Goal: Information Seeking & Learning: Understand process/instructions

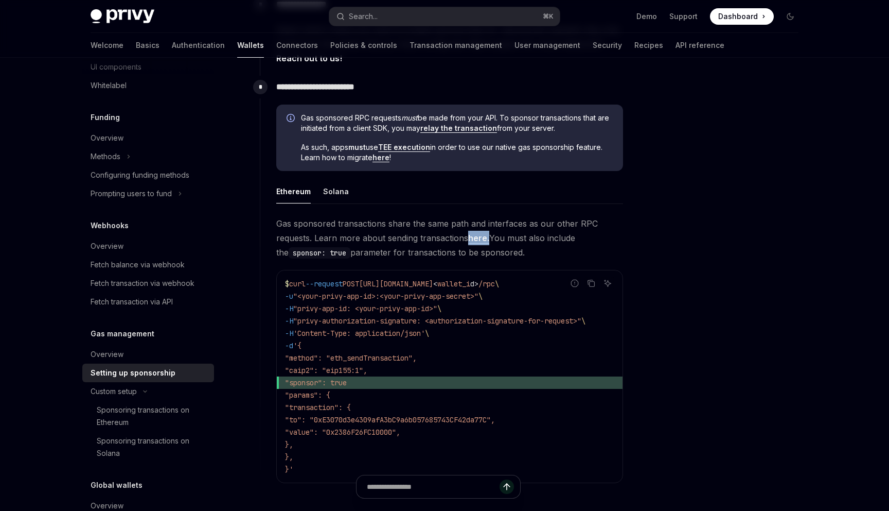
scroll to position [529, 0]
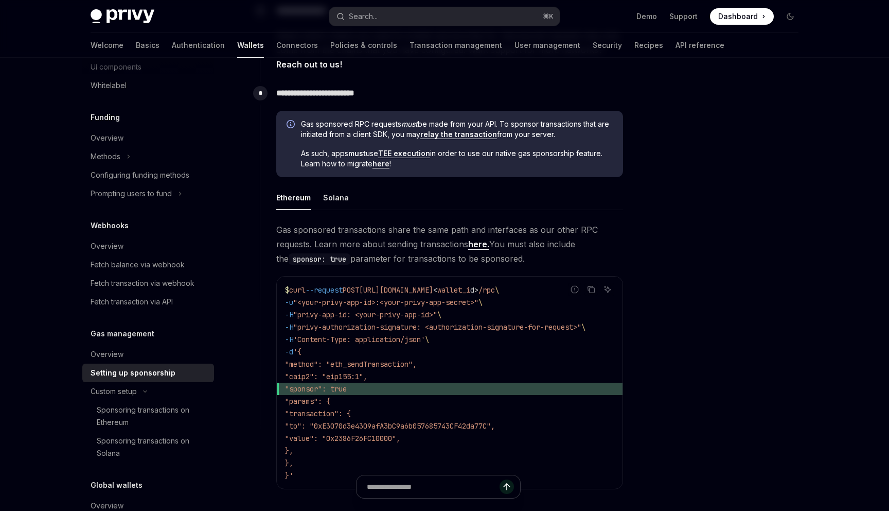
click at [331, 364] on span ""method": "eth_sendTransaction"," at bounding box center [351, 363] width 132 height 9
click at [398, 364] on span ""method": "eth_sendTransaction"," at bounding box center [351, 363] width 132 height 9
copy span "eth_sendTransaction"
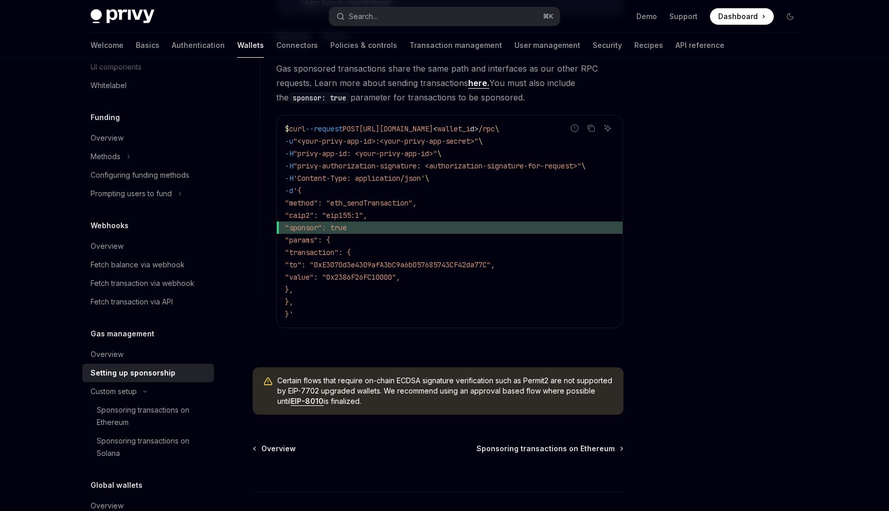
scroll to position [689, 0]
click at [394, 205] on span ""method": "eth_sendTransaction"," at bounding box center [351, 203] width 132 height 9
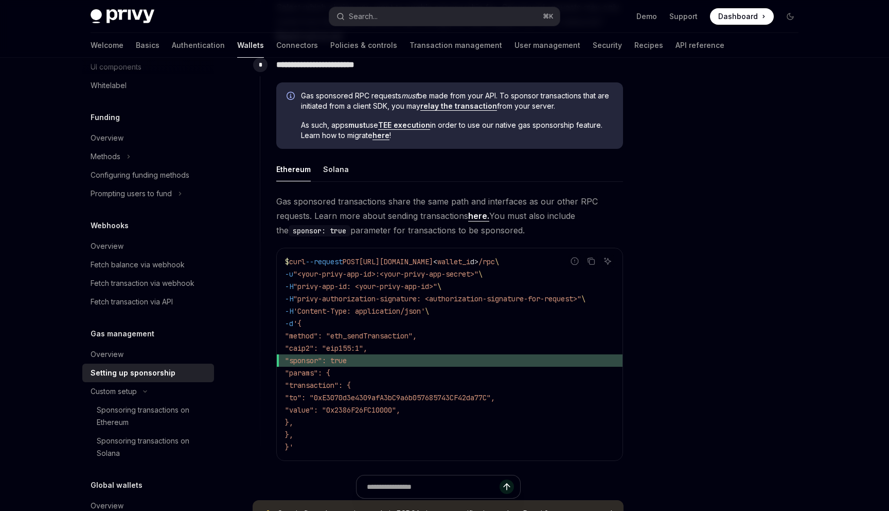
scroll to position [556, 0]
drag, startPoint x: 310, startPoint y: 299, endPoint x: 437, endPoint y: 302, distance: 126.7
click at [438, 302] on span ""privy-authorization-signature: <authorization-signature-for-request>"" at bounding box center [437, 299] width 288 height 9
copy span "privy-authorization-signature"
click at [447, 19] on button "Search... ⌘ K" at bounding box center [444, 16] width 231 height 19
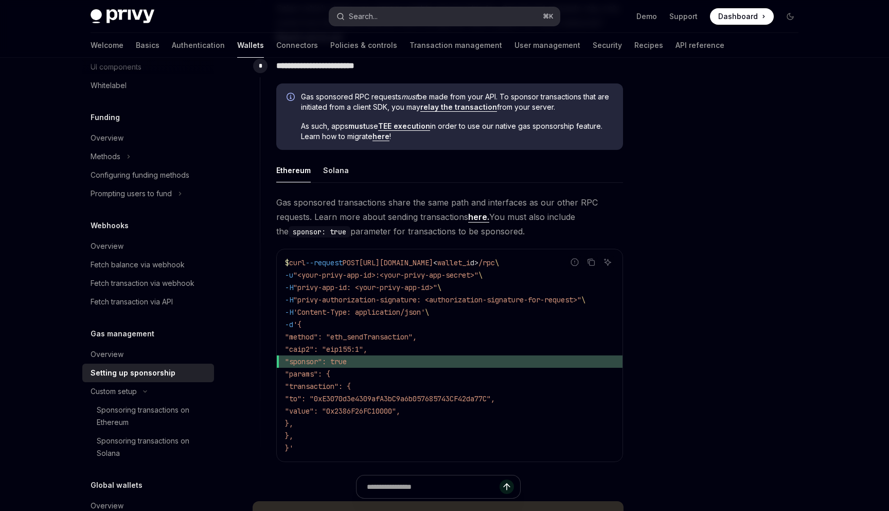
type input "**********"
type textarea "*"
click at [326, 297] on span ""privy-authorization-signature: <authorization-signature-for-request>"" at bounding box center [437, 299] width 288 height 9
click at [436, 302] on span ""privy-authorization-signature: <authorization-signature-for-request>"" at bounding box center [437, 299] width 288 height 9
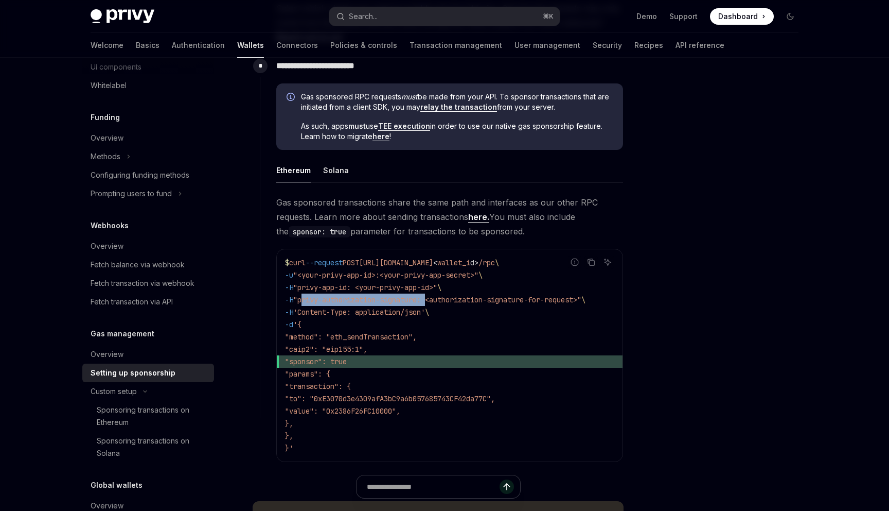
copy span "privy-authorization-signature:"
click at [440, 20] on button "Search... ⌘ K" at bounding box center [444, 16] width 231 height 19
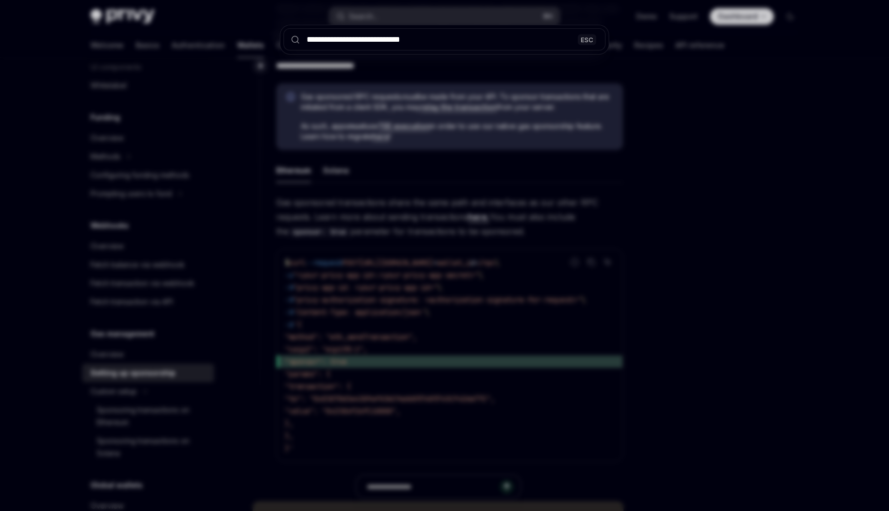
type input "**********"
click at [532, 177] on div at bounding box center [444, 255] width 889 height 511
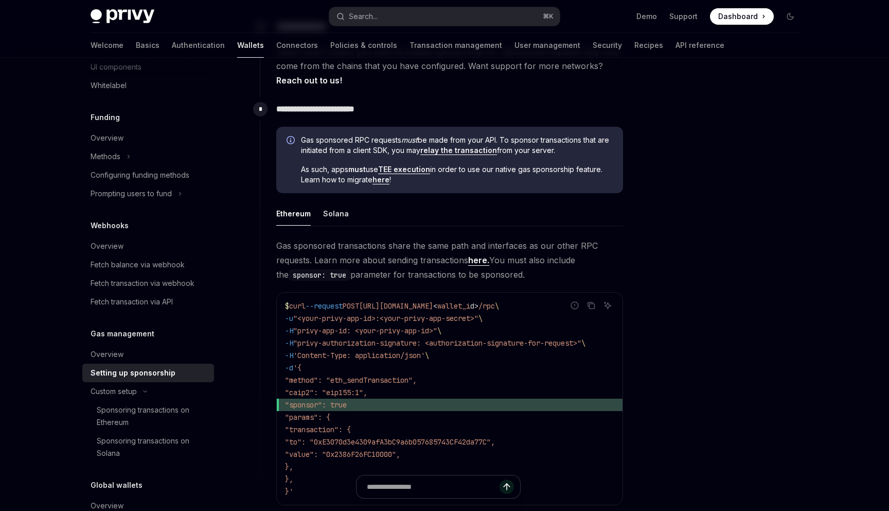
scroll to position [507, 0]
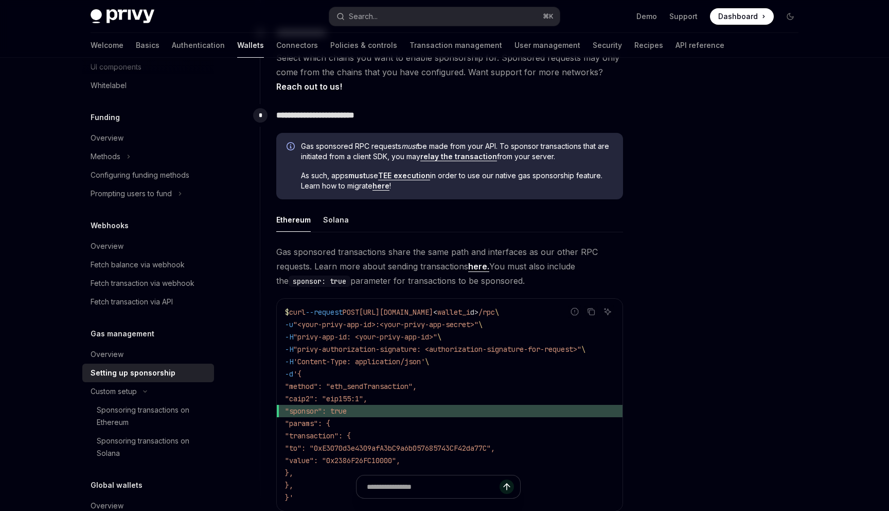
click at [477, 269] on link "here." at bounding box center [478, 266] width 21 height 11
type textarea "*"
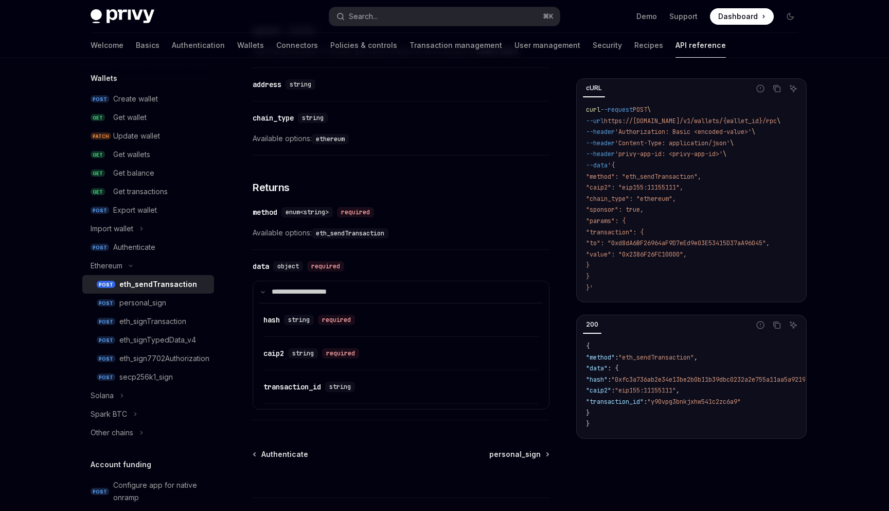
scroll to position [1171, 0]
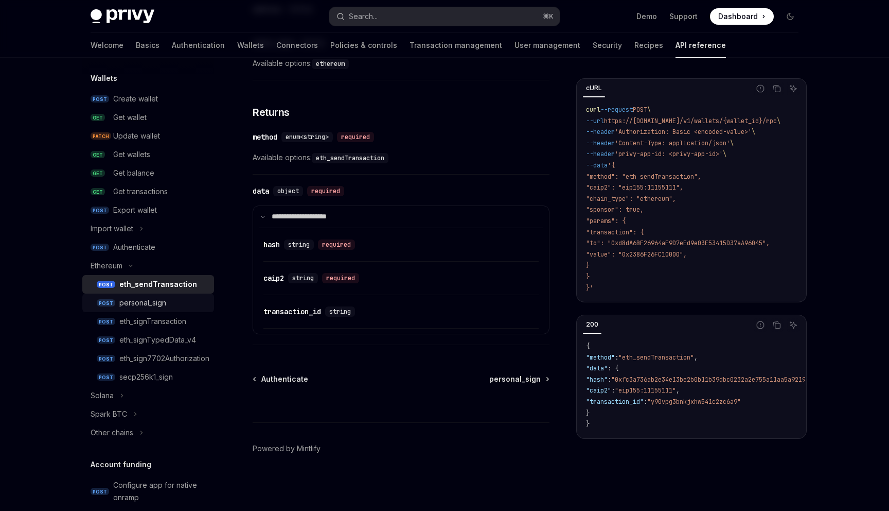
click at [155, 304] on div "personal_sign" at bounding box center [142, 302] width 47 height 12
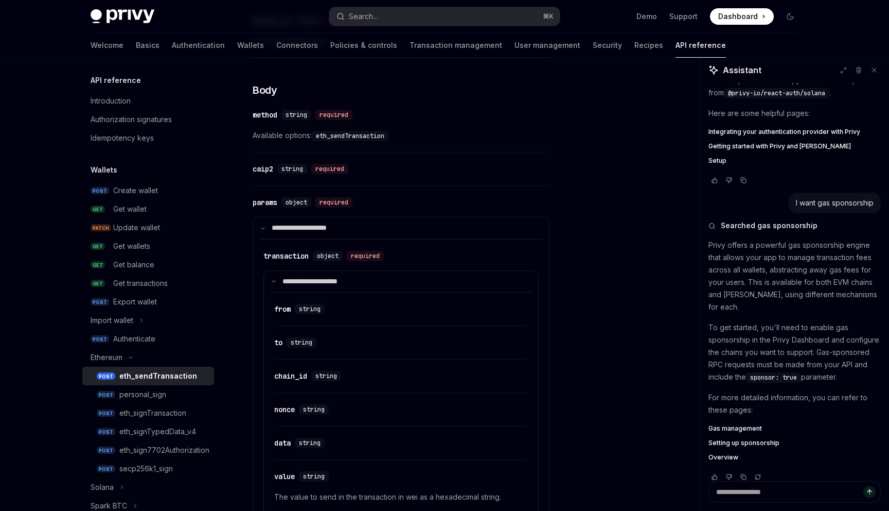
scroll to position [443, 0]
click at [360, 134] on code "eth_sendTransaction" at bounding box center [350, 135] width 77 height 10
click at [407, 137] on span "Available options: eth_sendTransaction" at bounding box center [401, 134] width 297 height 12
drag, startPoint x: 413, startPoint y: 130, endPoint x: 320, endPoint y: 136, distance: 93.9
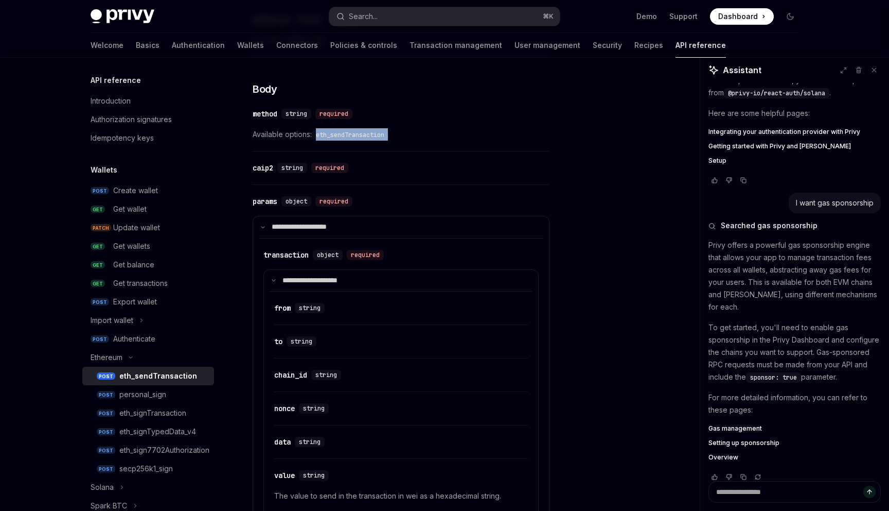
click at [320, 136] on span "Available options: eth_sendTransaction" at bounding box center [401, 134] width 297 height 12
copy div "eth_sendTransaction"
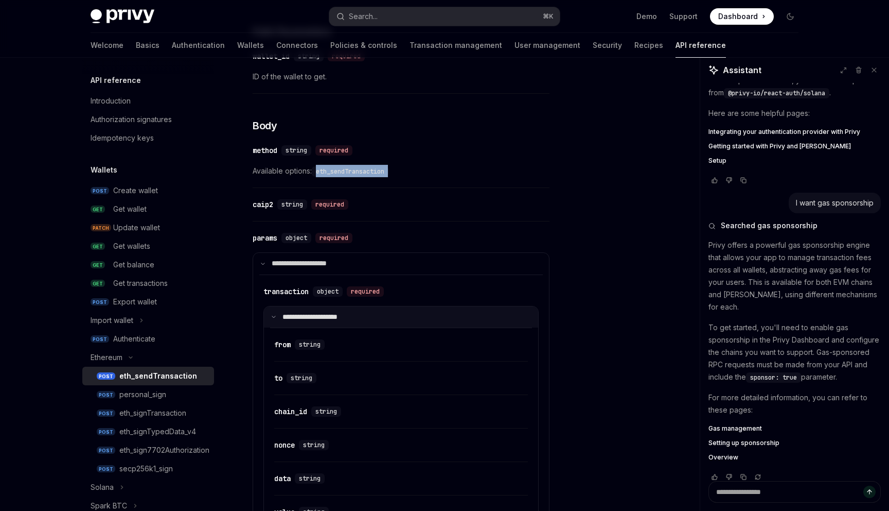
scroll to position [353, 0]
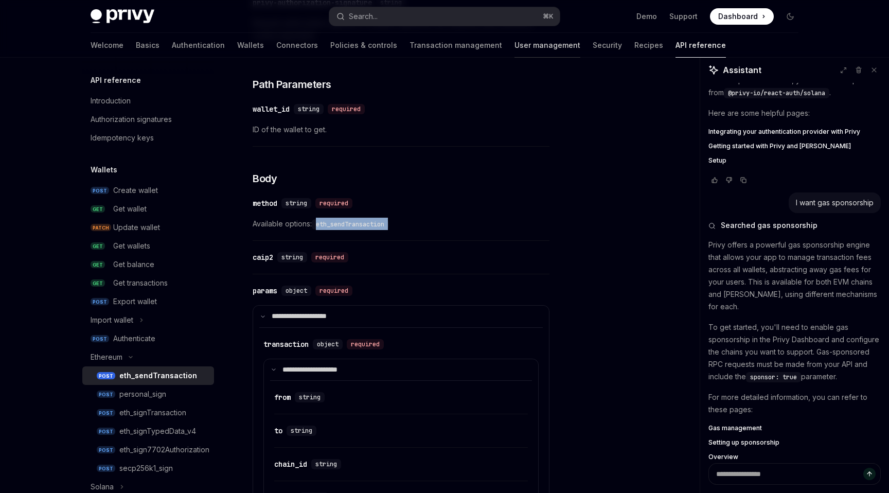
type textarea "*"
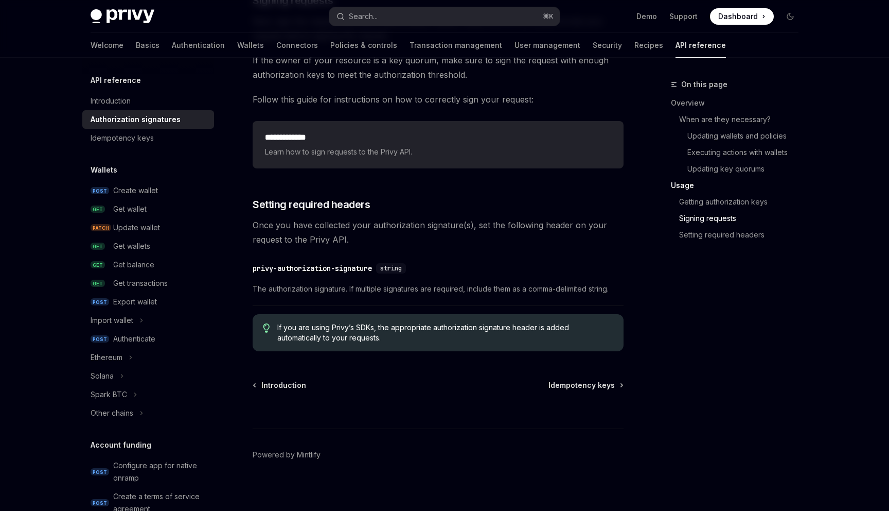
scroll to position [1655, 0]
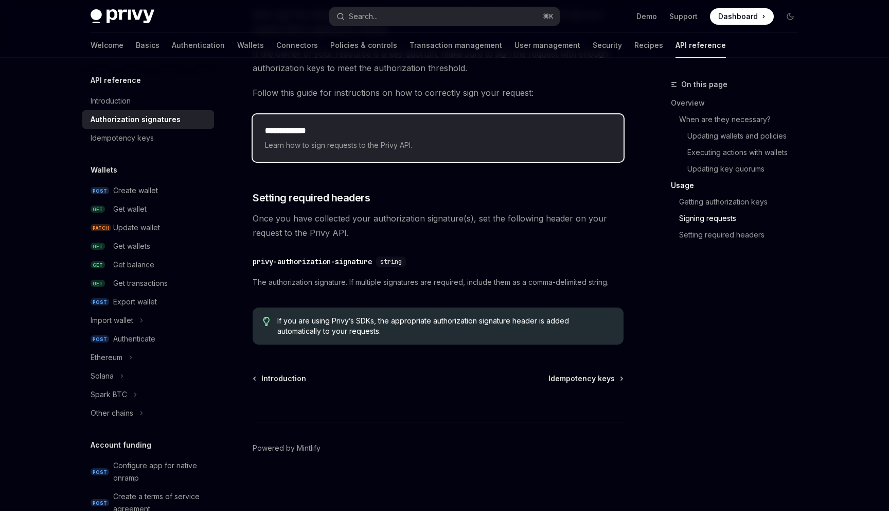
click at [330, 150] on span "Learn how to sign requests to the Privy API." at bounding box center [438, 145] width 346 height 12
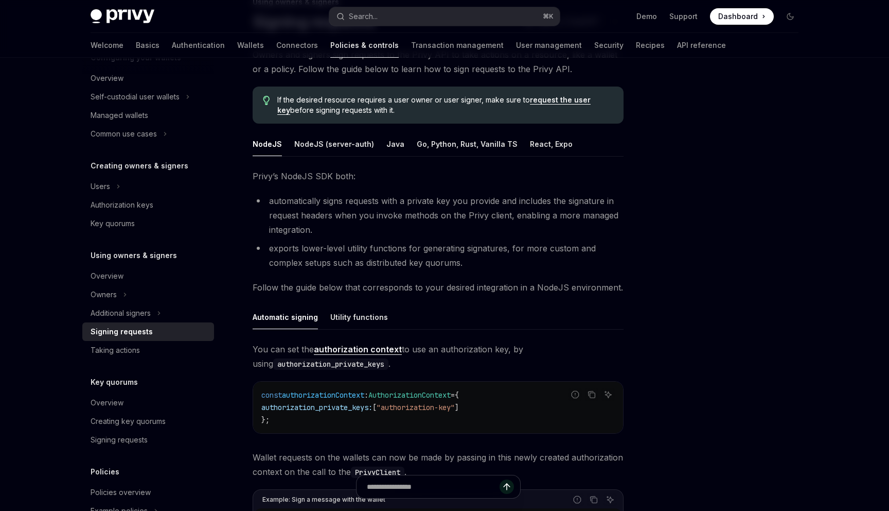
scroll to position [214, 0]
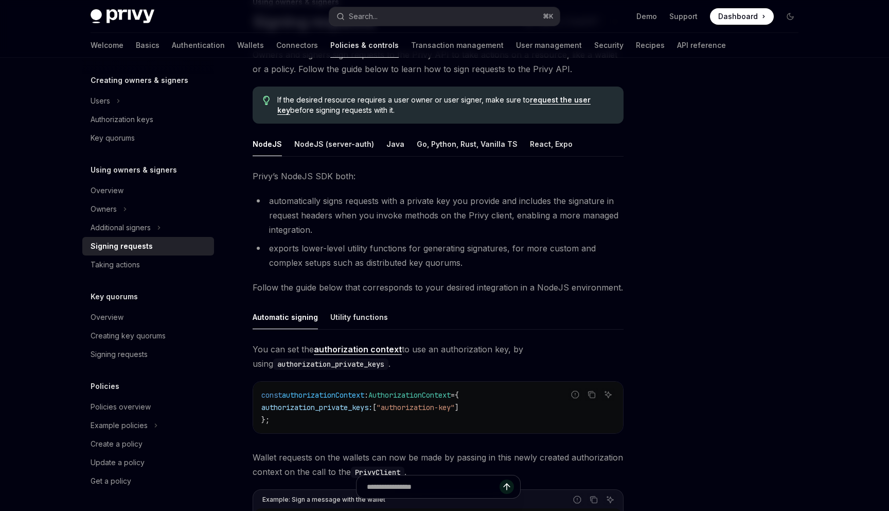
type textarea "*"
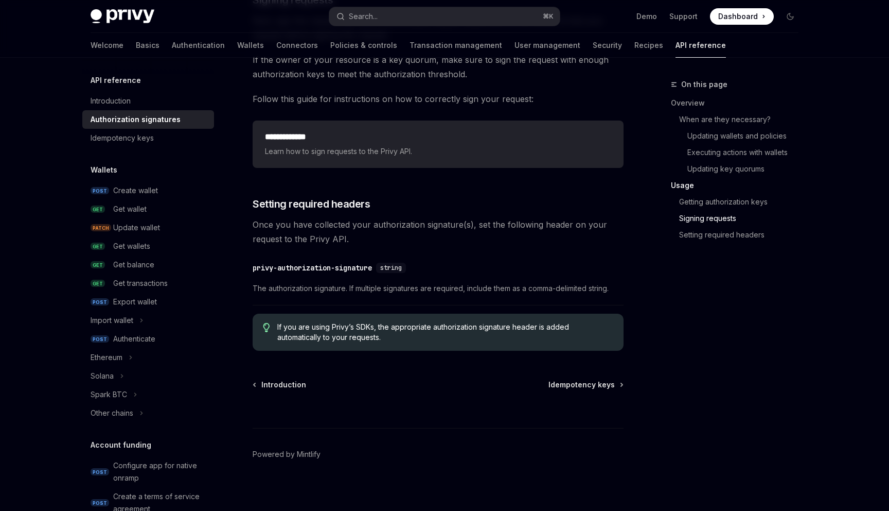
scroll to position [1655, 0]
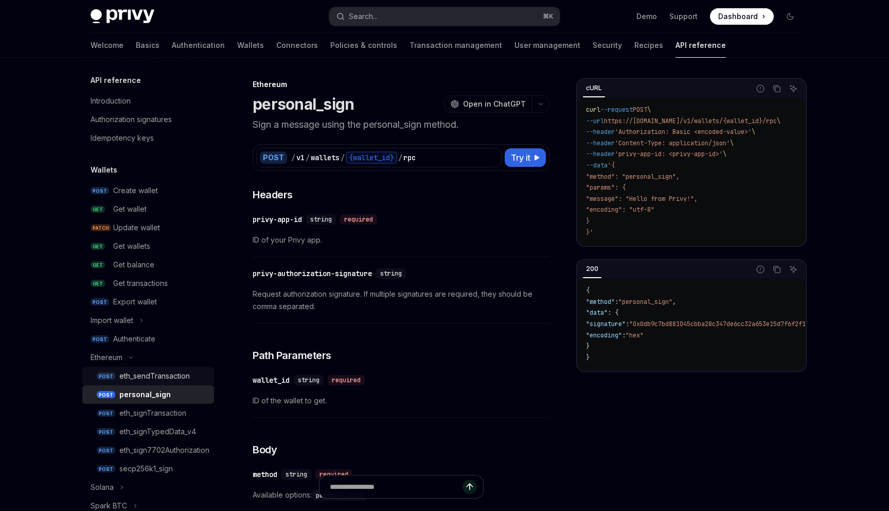
click at [177, 371] on div "eth_sendTransaction" at bounding box center [154, 376] width 71 height 12
type textarea "*"
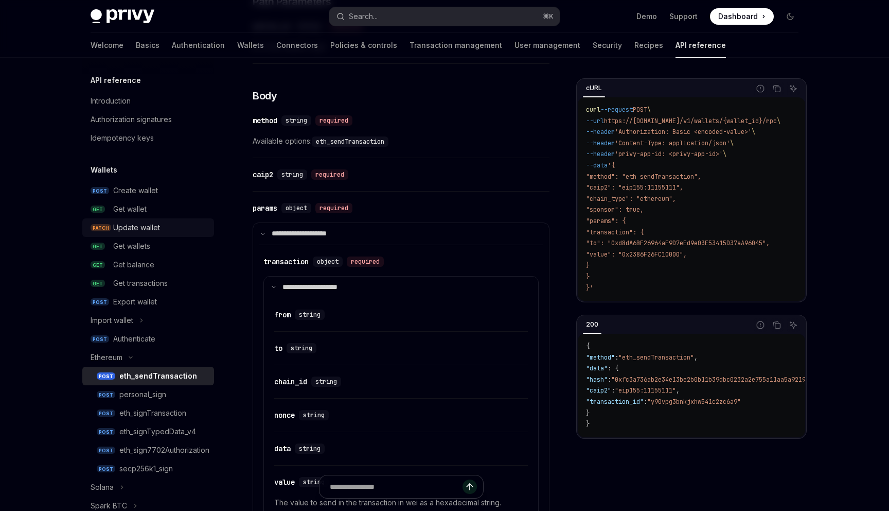
scroll to position [147, 0]
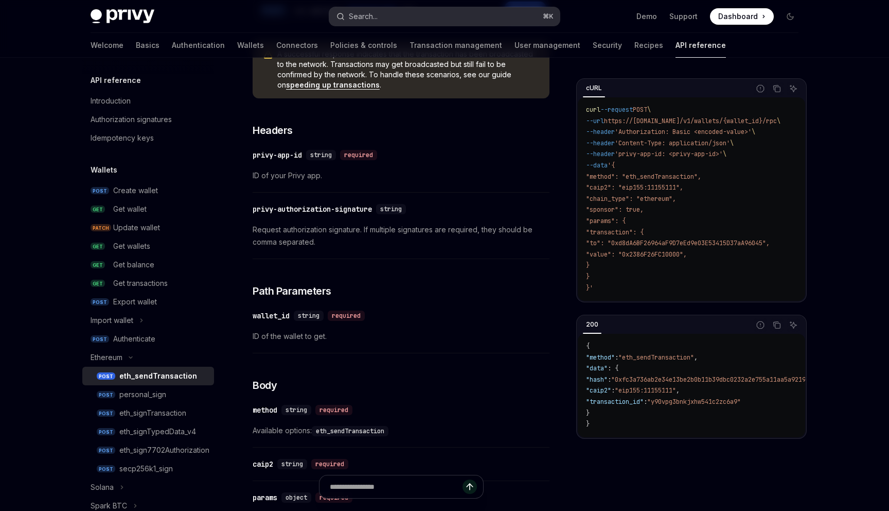
click at [376, 19] on div "Search..." at bounding box center [363, 16] width 29 height 12
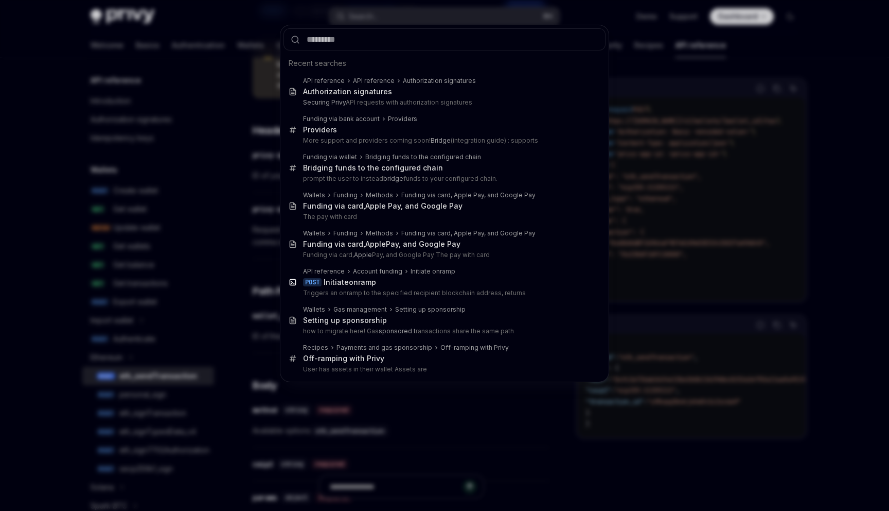
click at [661, 140] on div "Recent searches API reference API reference Authorization signatures Authorizat…" at bounding box center [444, 255] width 889 height 511
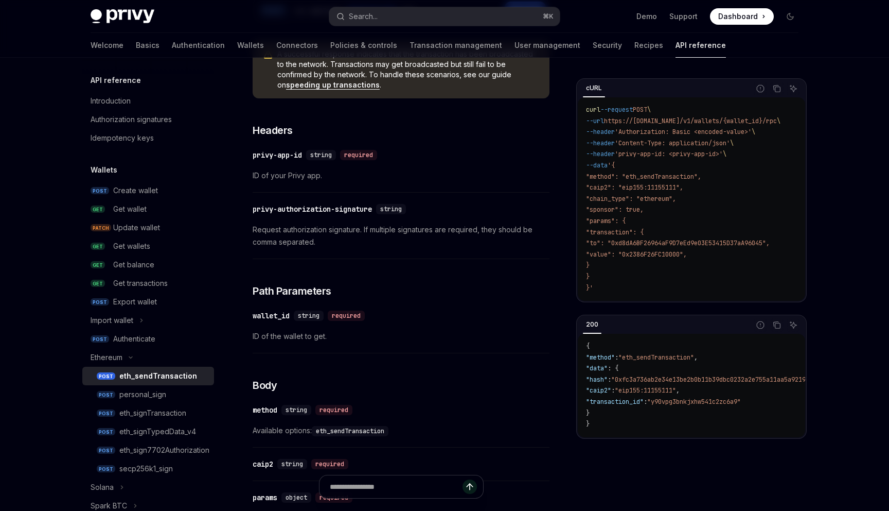
scroll to position [113, 0]
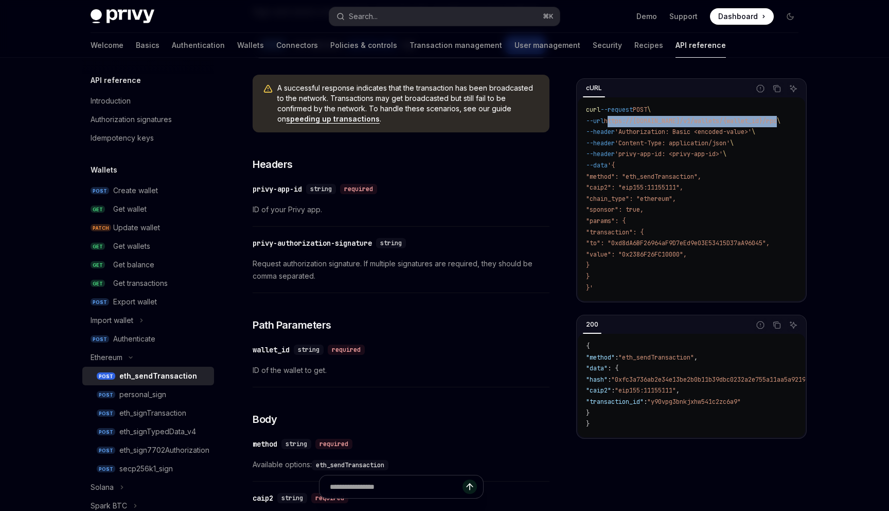
drag, startPoint x: 617, startPoint y: 121, endPoint x: 790, endPoint y: 121, distance: 173.5
click at [781, 121] on span "--url https://api.privy.io/v1/wallets/{wallet_id}/rpc \" at bounding box center [683, 121] width 195 height 8
copy span "https://api.privy.io/v1/wallets/{wallet_id}/rpc"
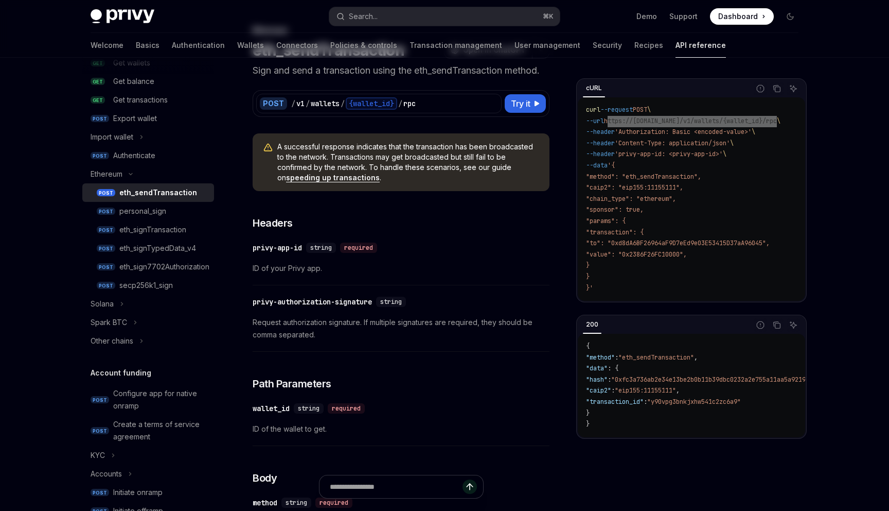
scroll to position [0, 0]
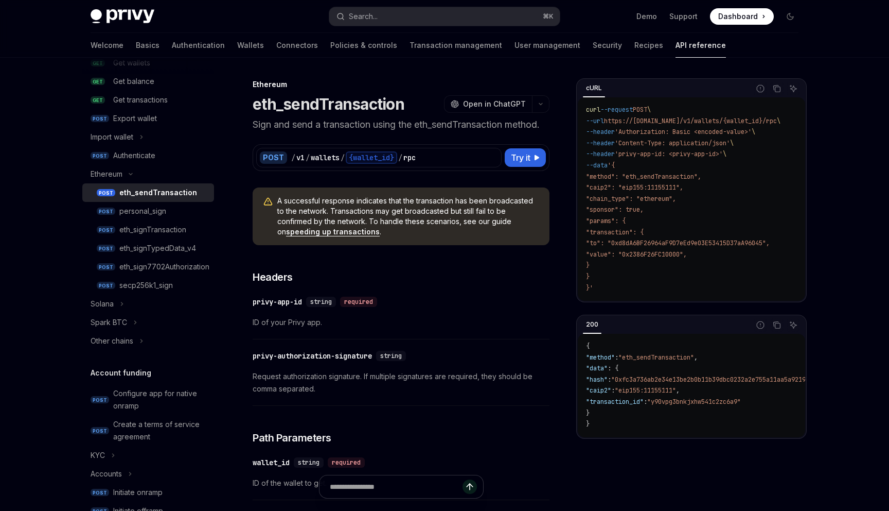
click at [471, 125] on p "Sign and send a transaction using the eth_sendTransaction method." at bounding box center [401, 124] width 297 height 14
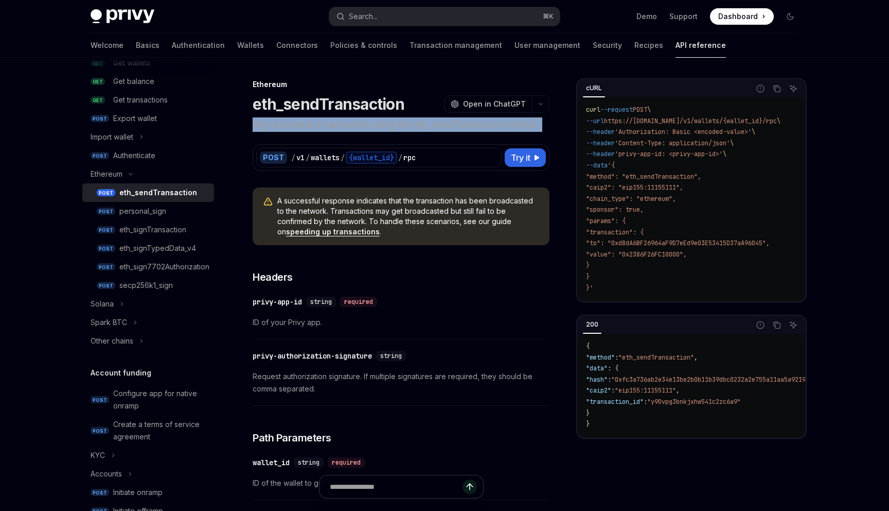
click at [471, 125] on p "Sign and send a transaction using the eth_sendTransaction method." at bounding box center [401, 124] width 297 height 14
click at [442, 126] on p "Sign and send a transaction using the eth_sendTransaction method." at bounding box center [401, 124] width 297 height 14
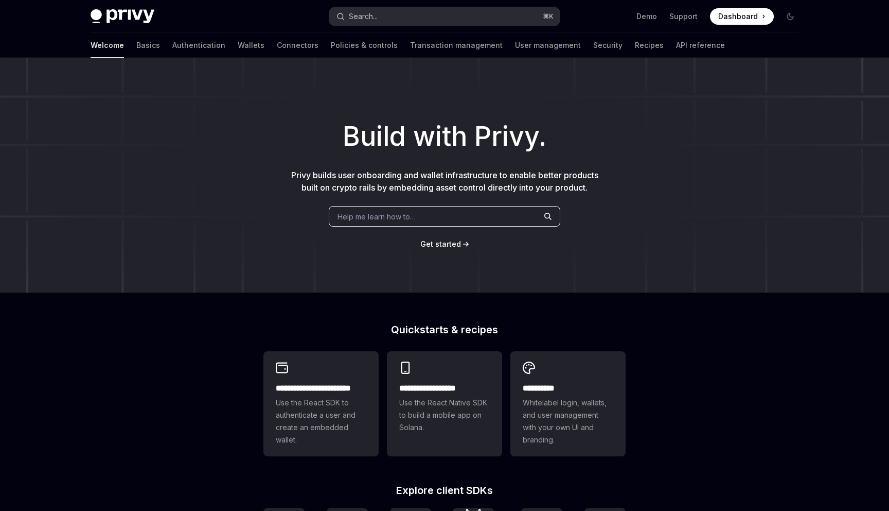
click at [380, 9] on button "Search... ⌘ K" at bounding box center [444, 16] width 231 height 19
type textarea "*"
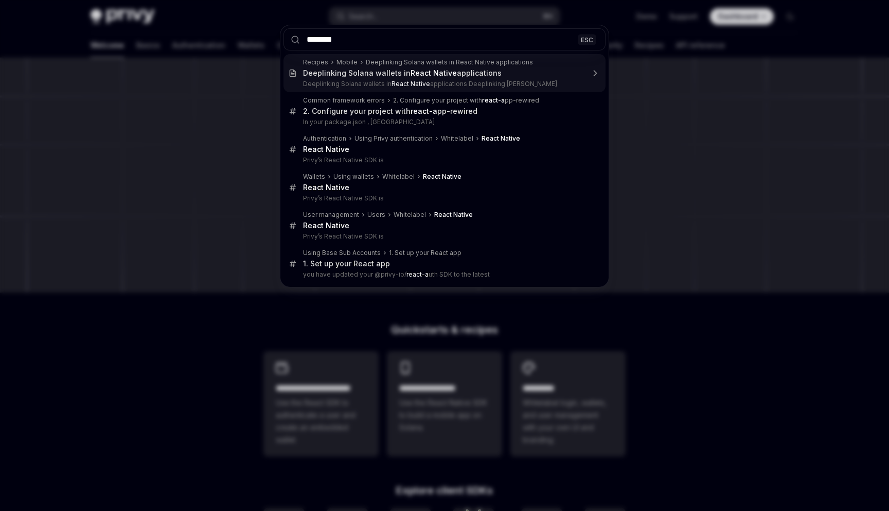
type input "*********"
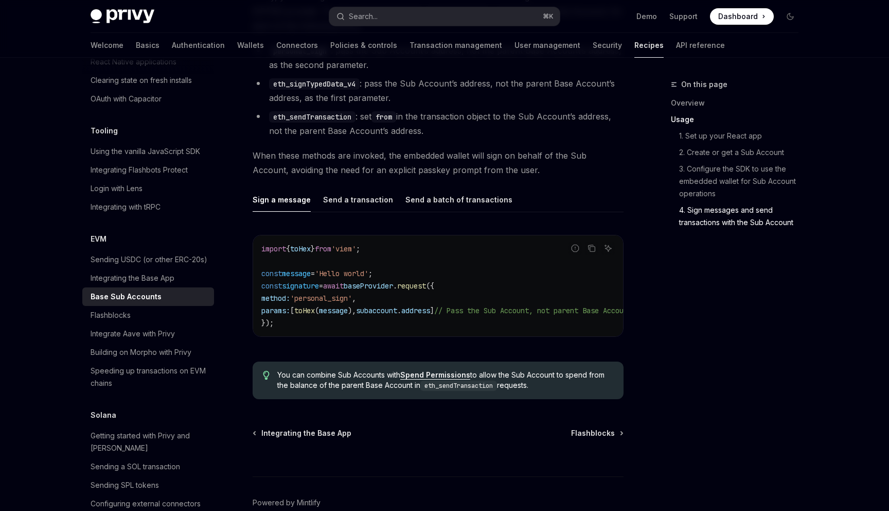
scroll to position [2241, 0]
click at [353, 193] on div "Send a transaction" at bounding box center [358, 198] width 70 height 24
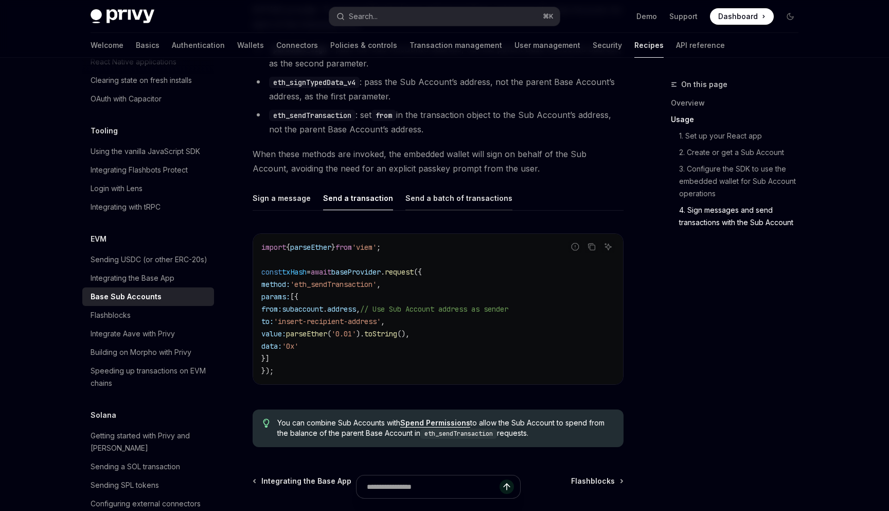
click at [423, 201] on div "Send a batch of transactions" at bounding box center [459, 198] width 107 height 24
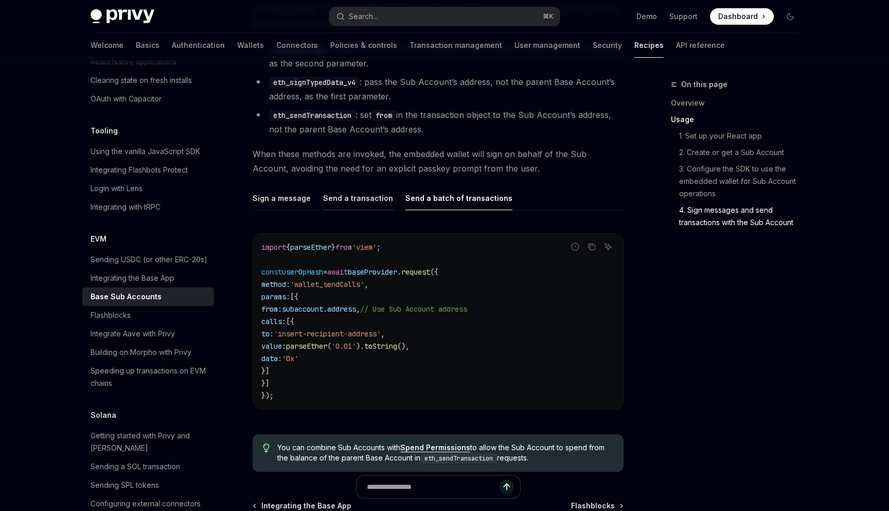
click at [362, 190] on div "Send a transaction" at bounding box center [358, 198] width 70 height 24
type textarea "*"
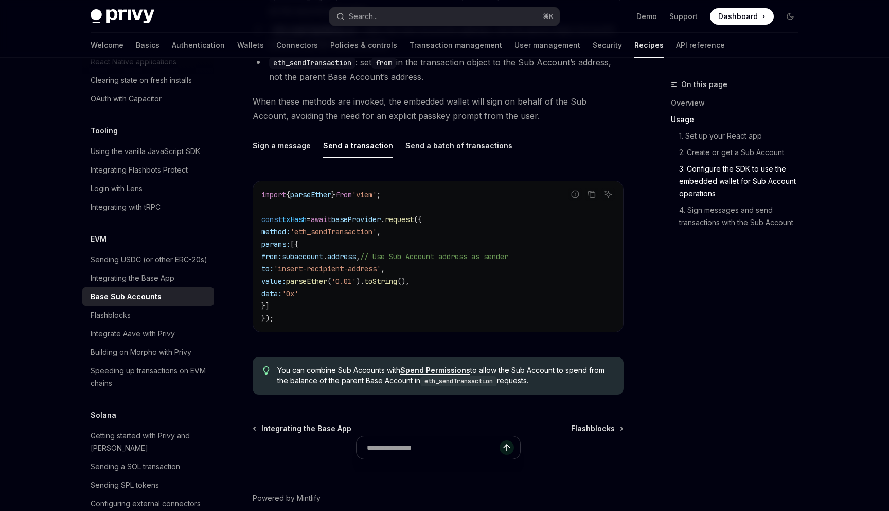
scroll to position [2336, 0]
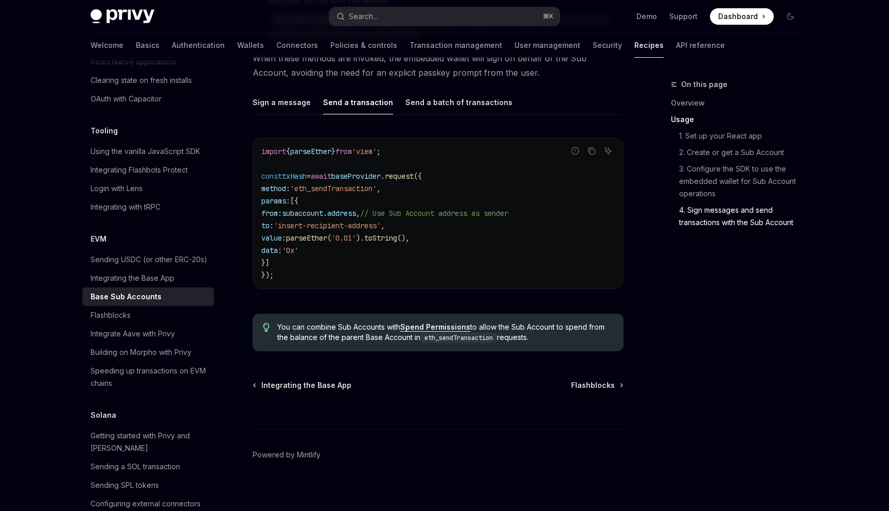
click at [564, 94] on ul "Sign a message Send a transaction Send a batch of transactions" at bounding box center [438, 102] width 371 height 25
click at [537, 118] on div "Sign a message Send a transaction Send a batch of transactions Report incorrect…" at bounding box center [438, 197] width 371 height 215
click at [354, 22] on div "Search..." at bounding box center [363, 16] width 29 height 12
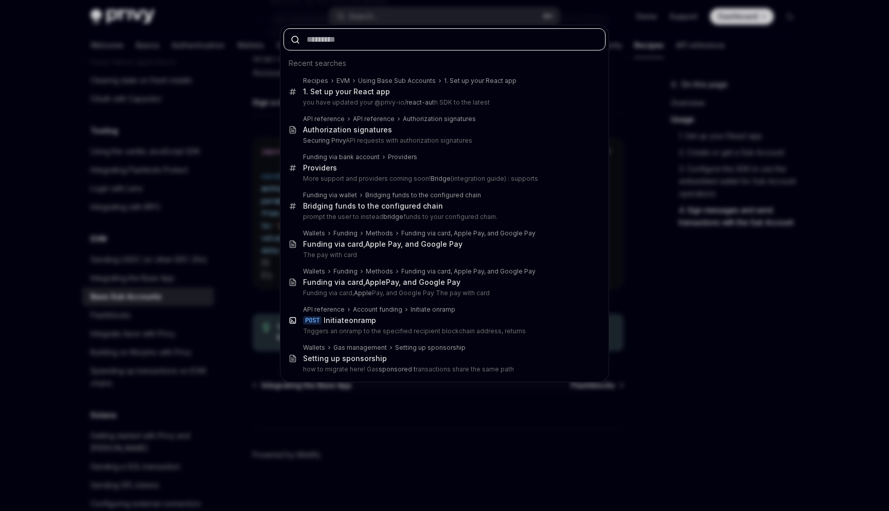
click at [365, 42] on input "text" at bounding box center [445, 39] width 322 height 22
paste input "********"
type input "********"
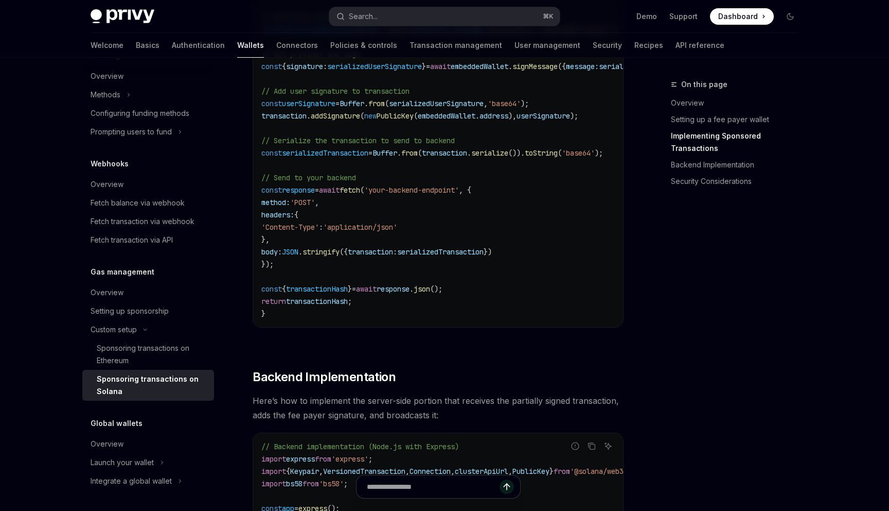
scroll to position [1326, 0]
click at [155, 339] on link "Sponsoring transactions on Ethereum" at bounding box center [148, 354] width 132 height 31
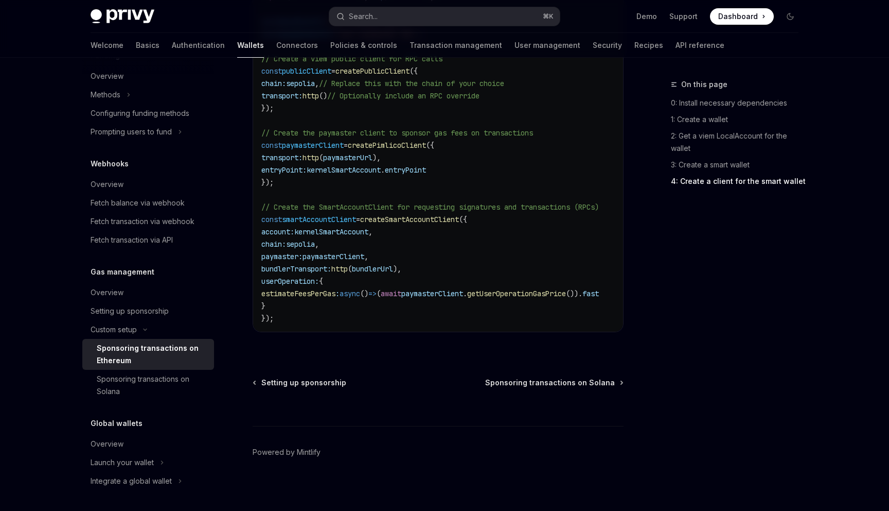
scroll to position [1495, 0]
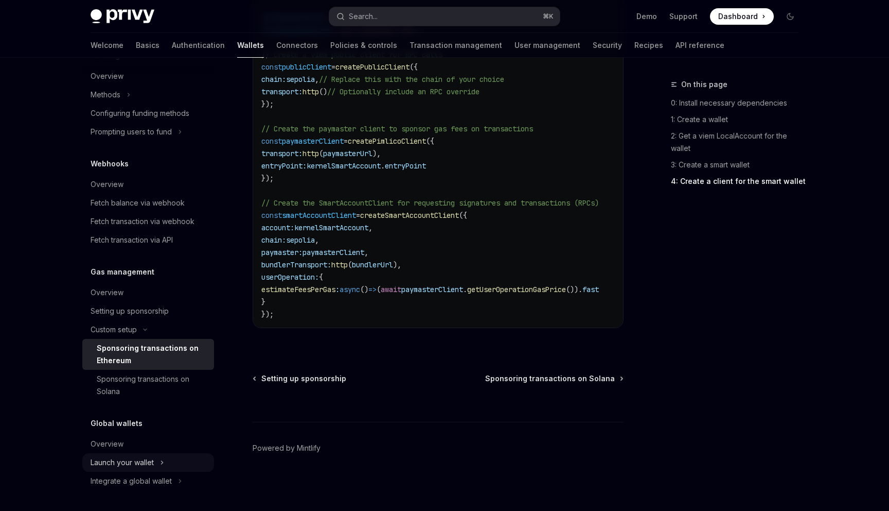
click at [135, 460] on div "Launch your wallet" at bounding box center [122, 462] width 63 height 12
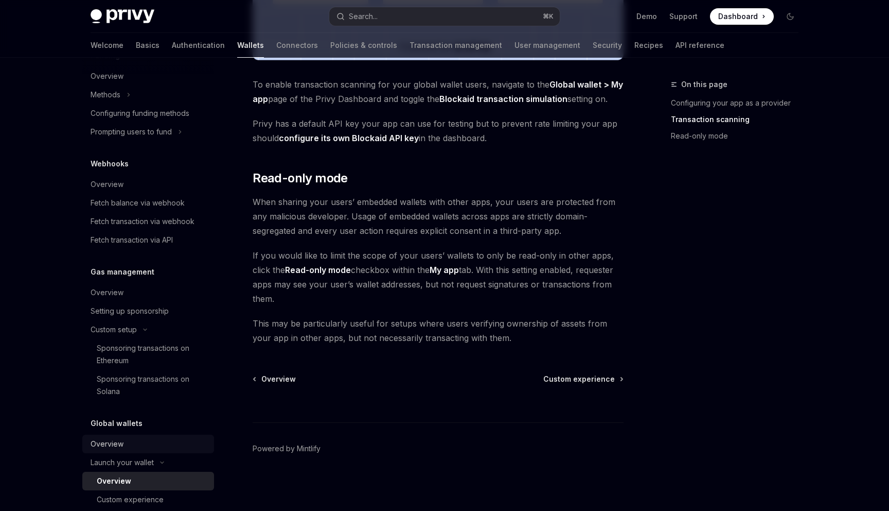
scroll to position [473, 0]
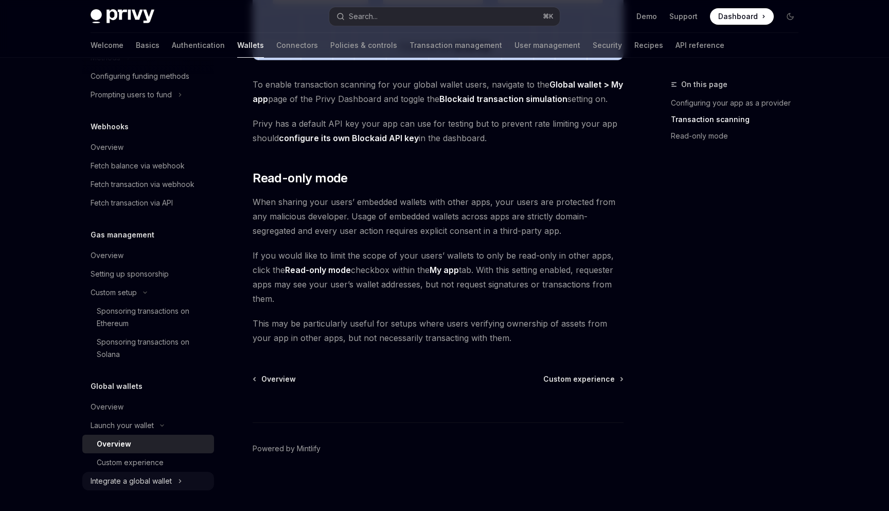
click at [157, 485] on div "Integrate a global wallet" at bounding box center [131, 481] width 81 height 12
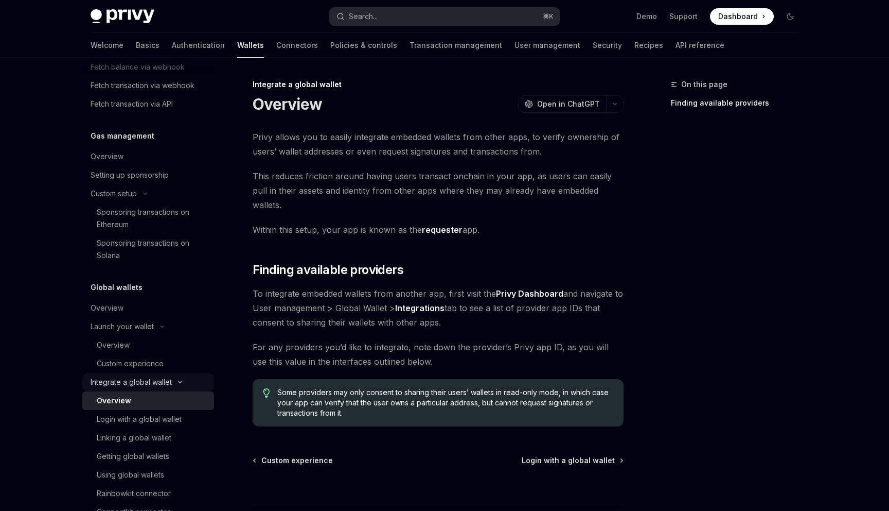
scroll to position [602, 0]
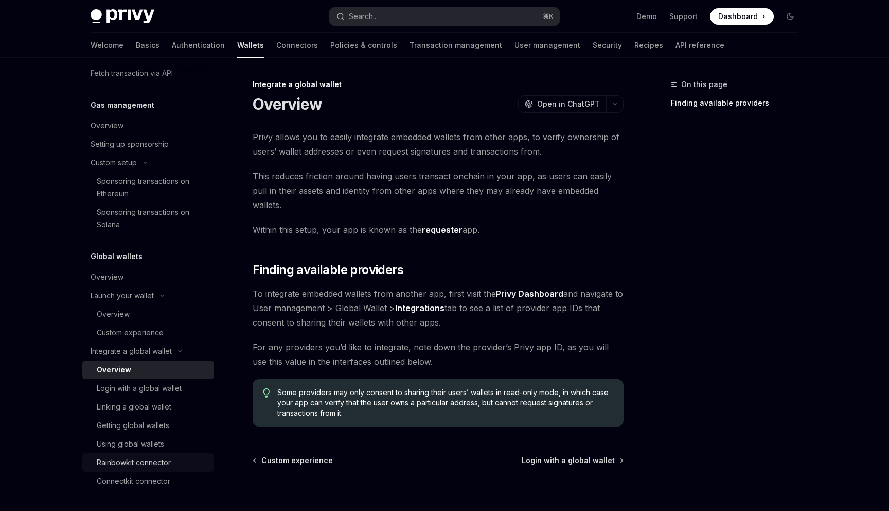
click at [138, 459] on div "Rainbowkit connector" at bounding box center [134, 462] width 74 height 12
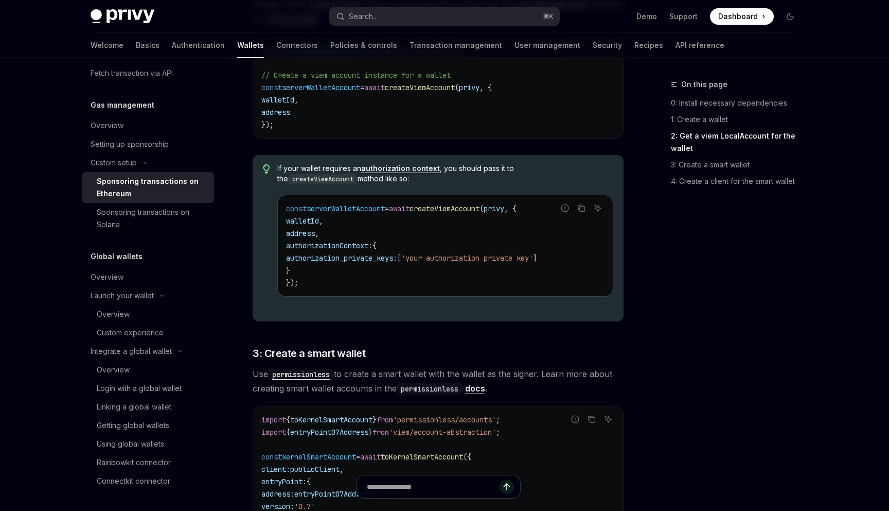
type textarea "*"
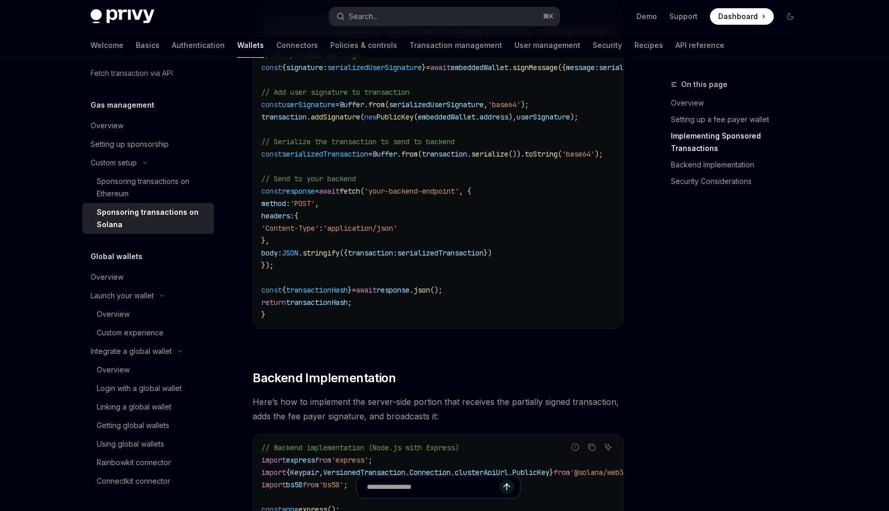
scroll to position [1326, 0]
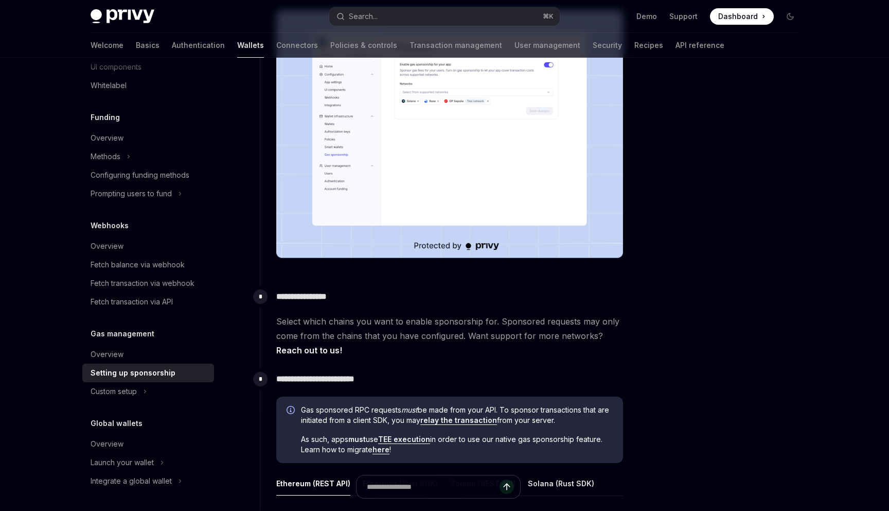
scroll to position [548, 0]
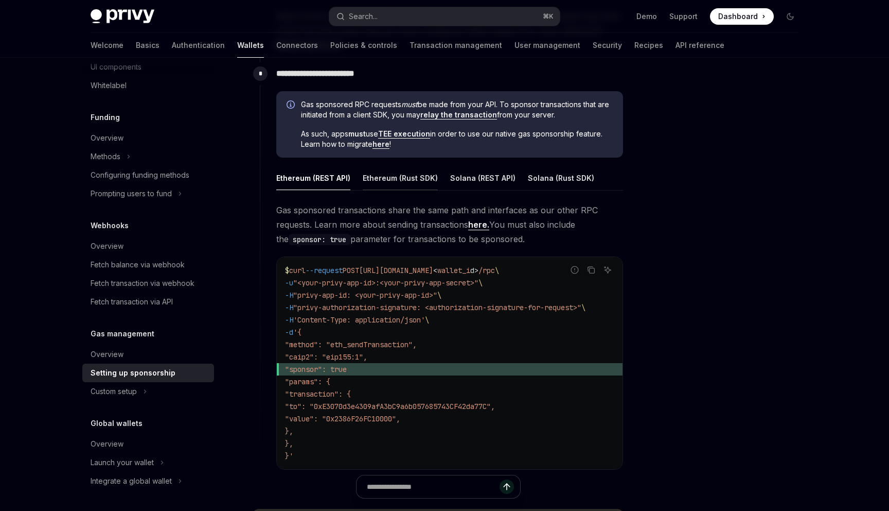
click at [405, 184] on div "Ethereum (Rust SDK)" at bounding box center [400, 178] width 75 height 24
type textarea "*"
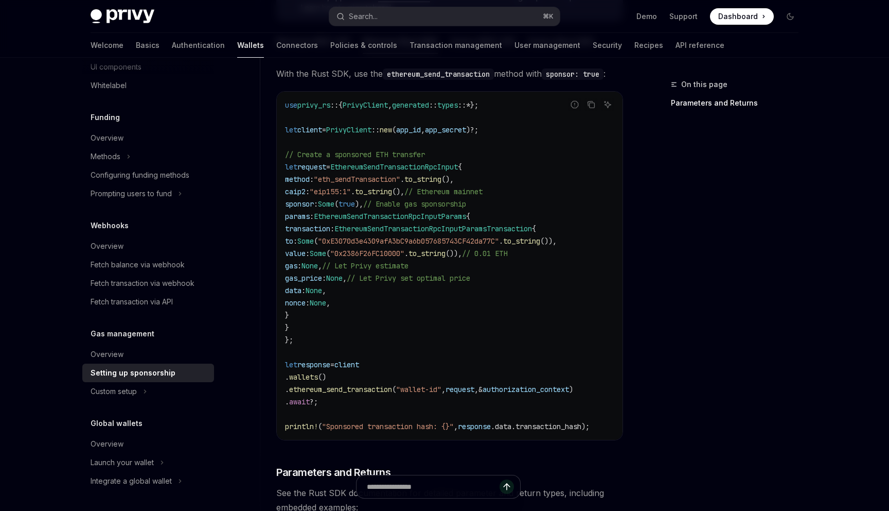
scroll to position [679, 0]
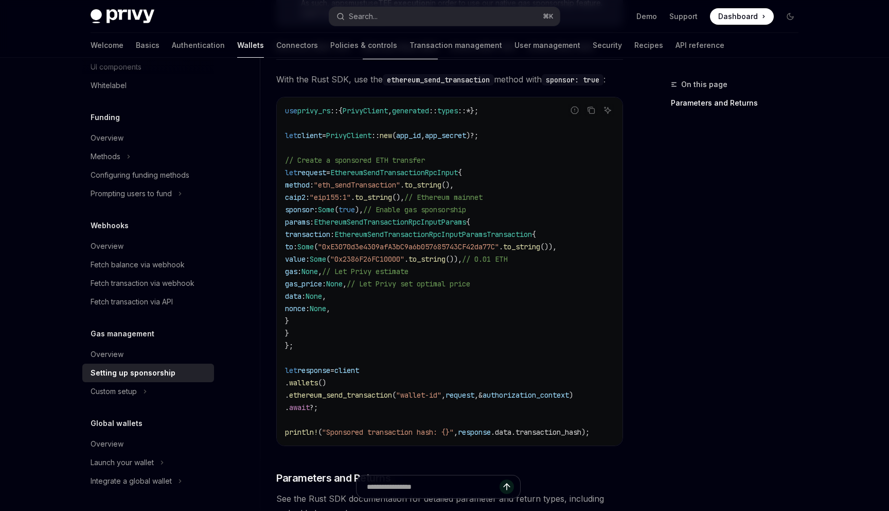
click at [374, 177] on span "EthereumSendTransactionRpcInput" at bounding box center [394, 172] width 128 height 9
click at [740, 20] on span "Dashboard" at bounding box center [739, 16] width 40 height 10
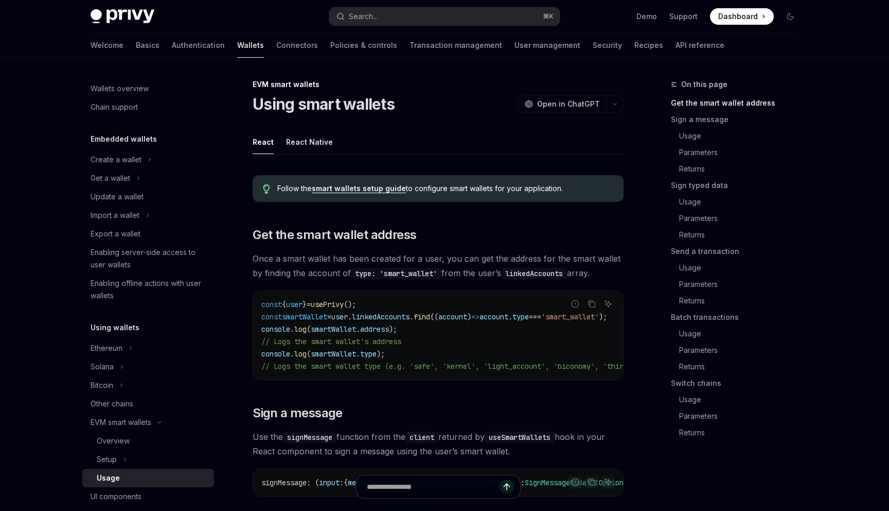
click at [367, 193] on link "smart wallets setup guide" at bounding box center [359, 188] width 94 height 9
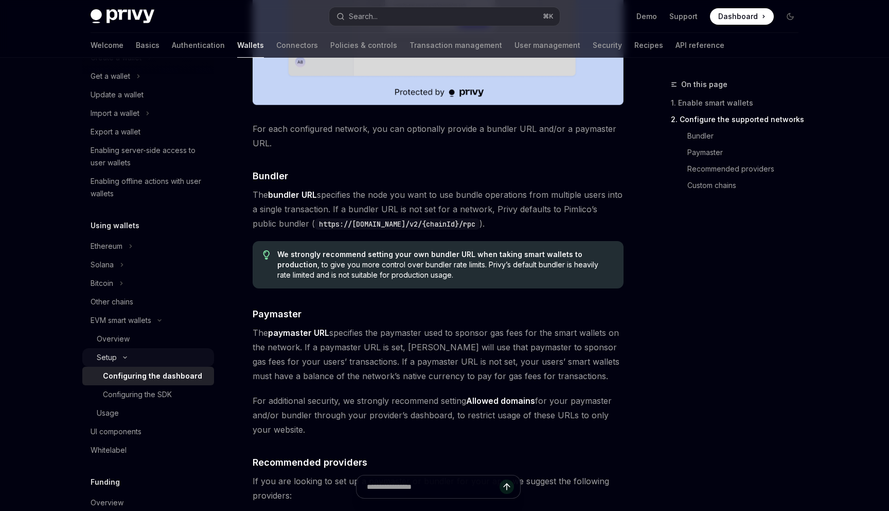
scroll to position [116, 0]
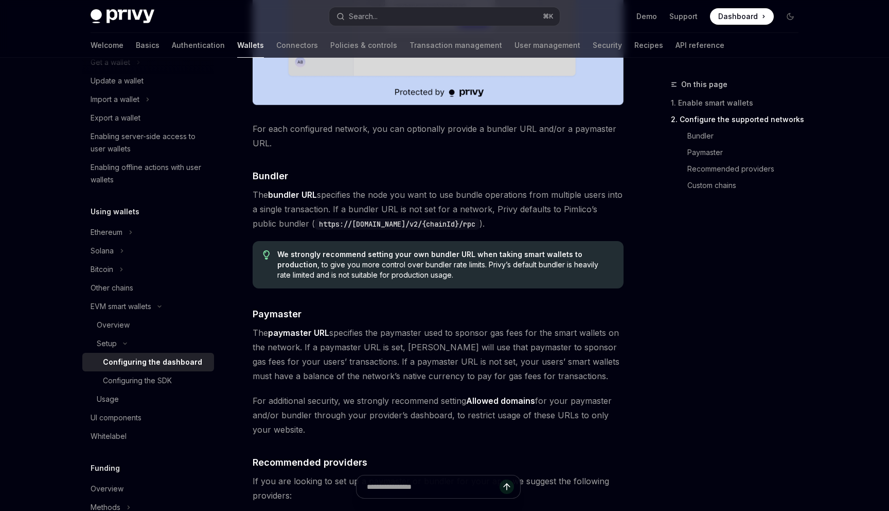
click at [149, 357] on div "Configuring the dashboard" at bounding box center [152, 362] width 99 height 12
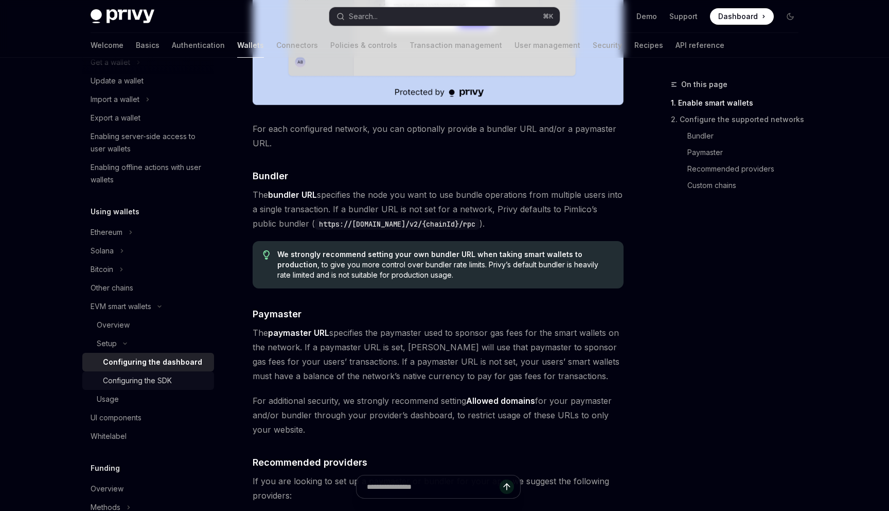
scroll to position [0, 0]
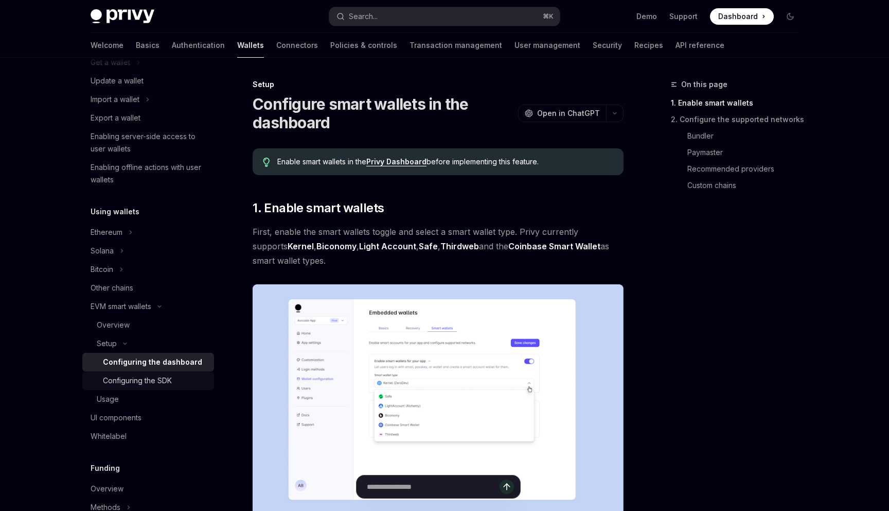
type textarea "*"
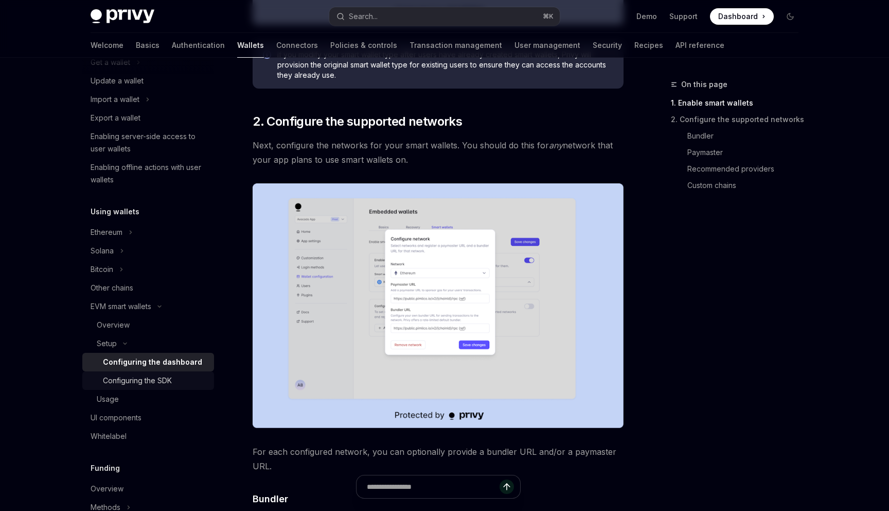
scroll to position [503, 0]
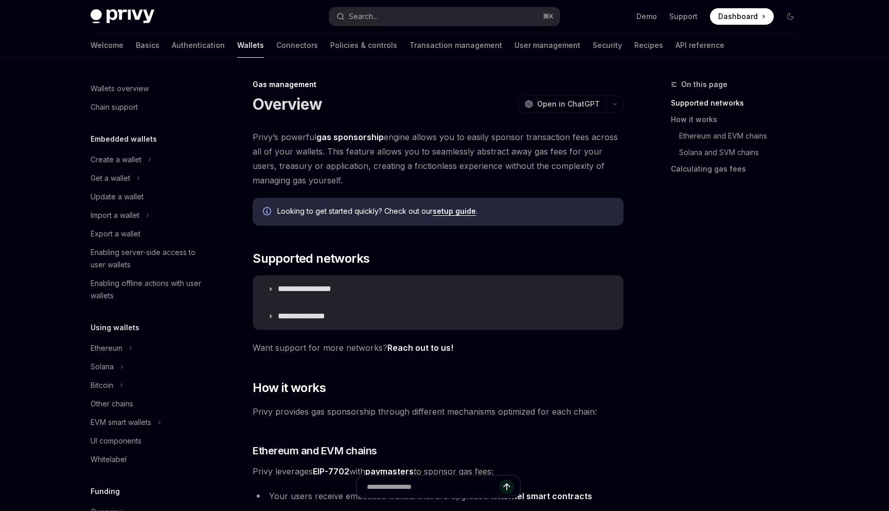
scroll to position [374, 0]
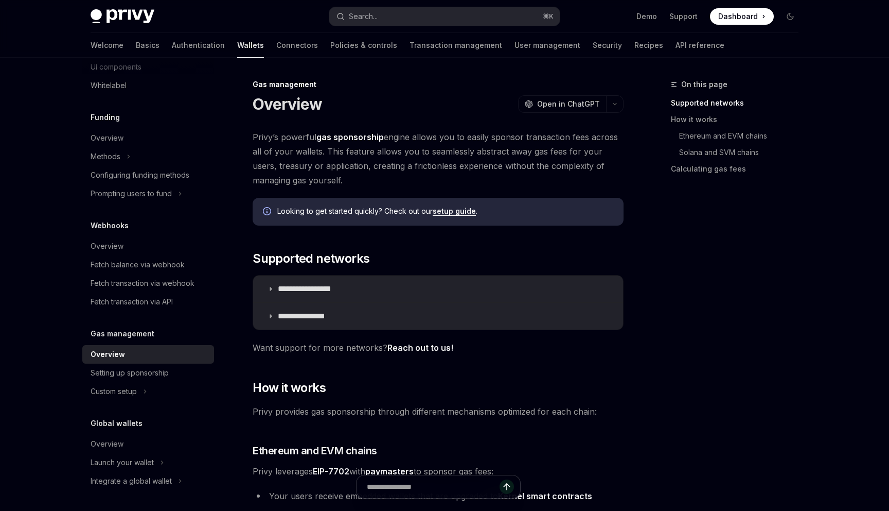
click at [446, 213] on link "setup guide" at bounding box center [454, 210] width 43 height 9
click at [144, 365] on link "Setting up sponsorship" at bounding box center [148, 372] width 132 height 19
type textarea "*"
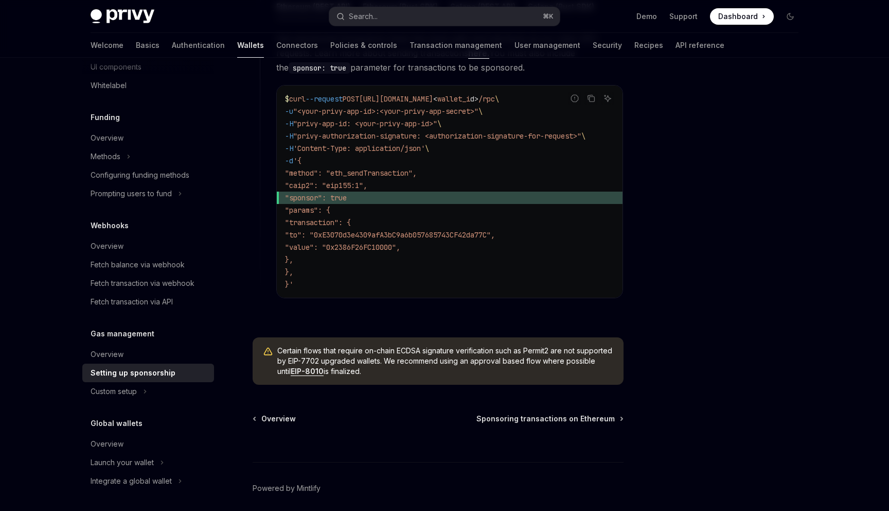
scroll to position [720, 0]
drag, startPoint x: 311, startPoint y: 210, endPoint x: 330, endPoint y: 269, distance: 62.2
click at [330, 269] on code "$ curl --request POST https://api.privy.io/v1/wallets/ < wallet_i d > /rpc \ -u…" at bounding box center [449, 191] width 329 height 198
drag, startPoint x: 348, startPoint y: 269, endPoint x: 264, endPoint y: 213, distance: 101.8
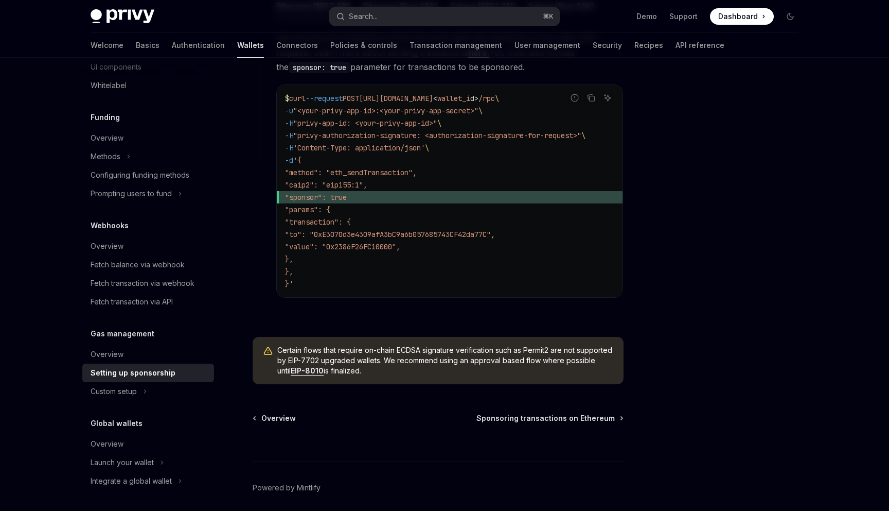
click at [264, 213] on div "**********" at bounding box center [442, 102] width 364 height 424
click at [329, 207] on span ""params": {" at bounding box center [307, 209] width 45 height 9
drag, startPoint x: 286, startPoint y: 209, endPoint x: 347, endPoint y: 269, distance: 85.5
click at [347, 269] on code "$ curl --request POST https://api.privy.io/v1/wallets/ < wallet_i d > /rpc \ -u…" at bounding box center [449, 191] width 329 height 198
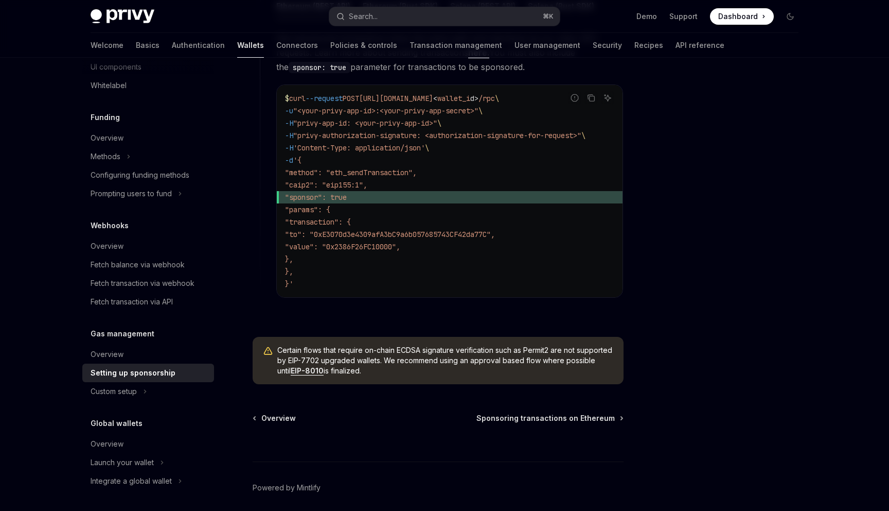
drag, startPoint x: 355, startPoint y: 269, endPoint x: 250, endPoint y: 211, distance: 120.2
click at [330, 210] on span ""params": {" at bounding box center [307, 209] width 45 height 9
click at [337, 198] on span ""sponsor": true" at bounding box center [316, 197] width 62 height 9
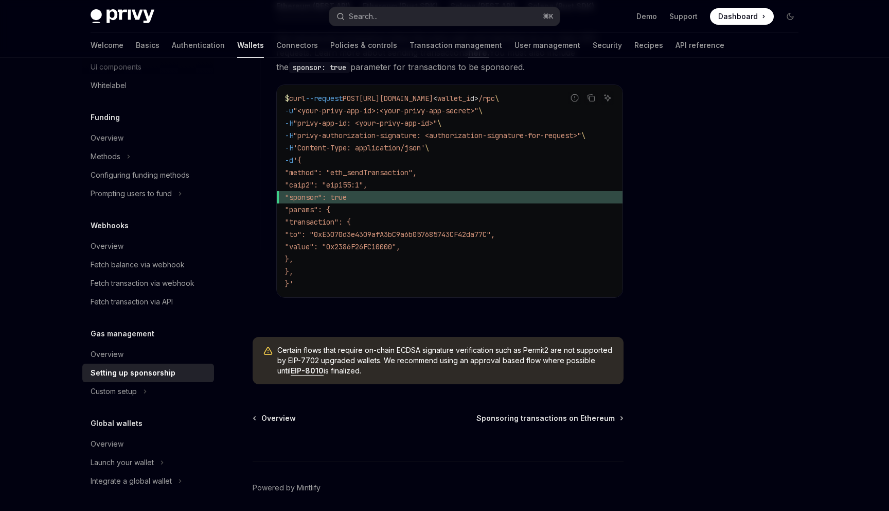
click at [334, 184] on span ""caip2": "eip155:1"," at bounding box center [326, 184] width 82 height 9
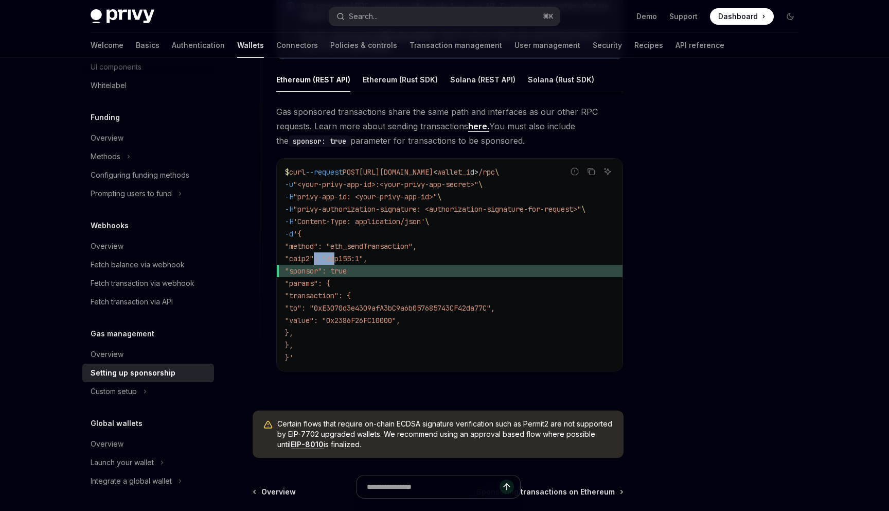
scroll to position [643, 0]
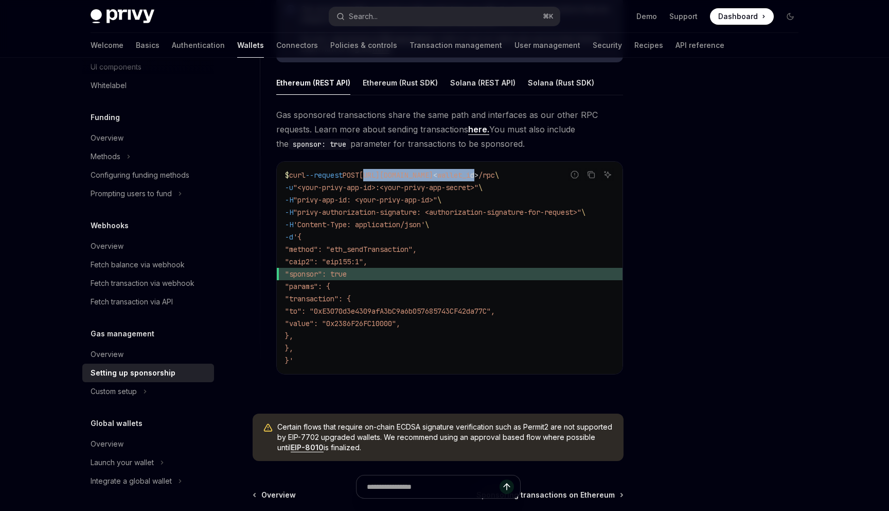
drag, startPoint x: 380, startPoint y: 174, endPoint x: 564, endPoint y: 176, distance: 183.8
click at [499, 176] on span "$ curl --request POST https://api.privy.io/v1/wallets/ < wallet_i d > /rpc \" at bounding box center [392, 174] width 214 height 9
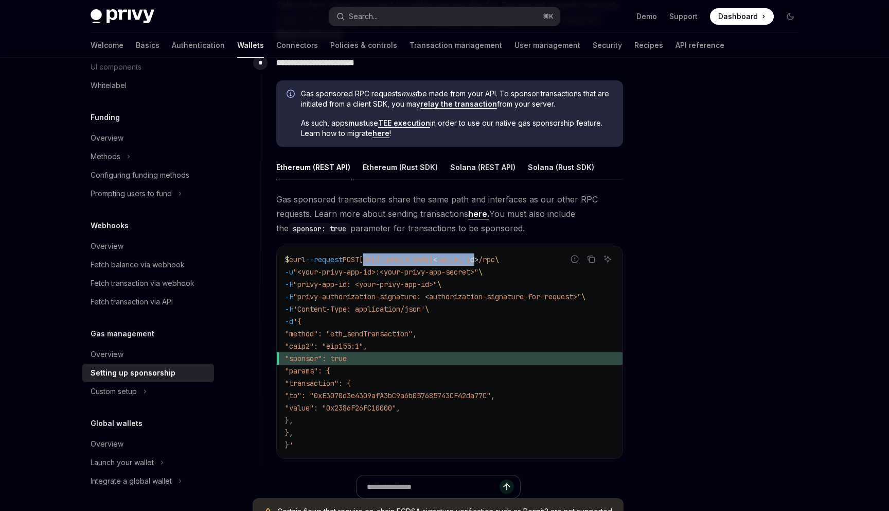
scroll to position [555, 0]
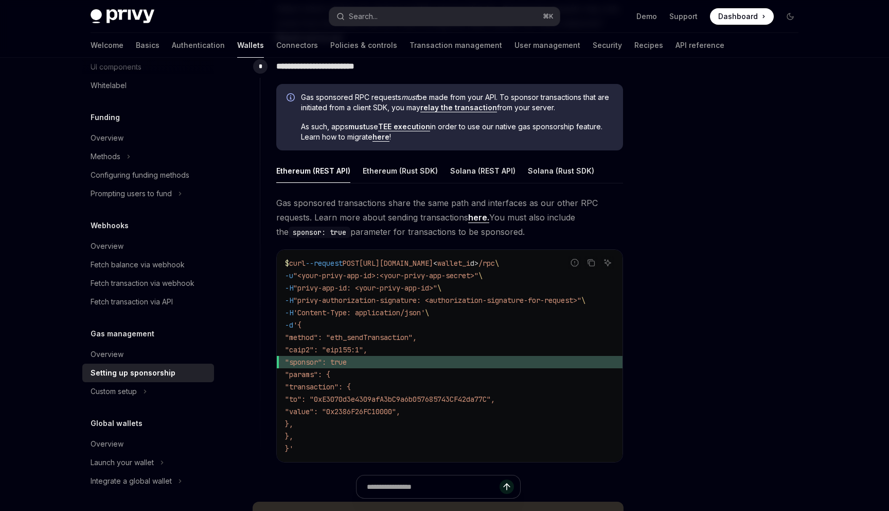
click at [346, 333] on span ""method": "eth_sendTransaction"," at bounding box center [351, 337] width 132 height 9
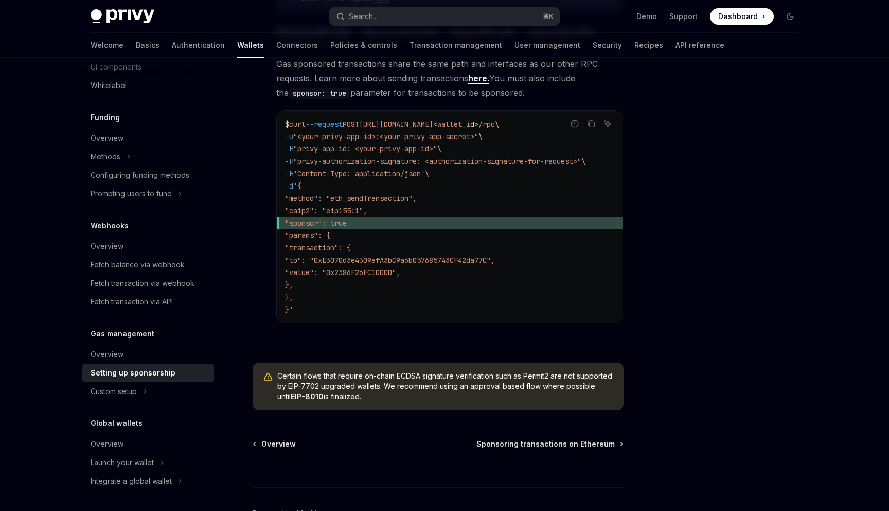
scroll to position [0, 0]
